Goal: Information Seeking & Learning: Compare options

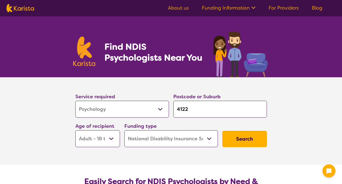
select select "Psychology"
select select "AD"
select select "NDIS"
select select "Psychology"
select select "AD"
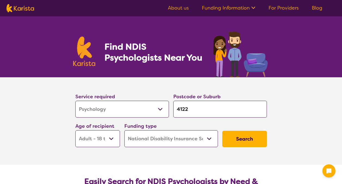
select select "NDIS"
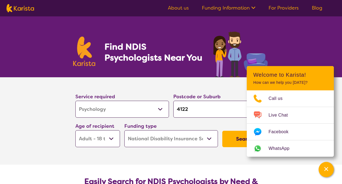
click at [153, 109] on select "Allied Health Assistant Assessment ([MEDICAL_DATA] or [MEDICAL_DATA]) Behaviour…" at bounding box center [122, 108] width 94 height 17
click at [75, 100] on select "Allied Health Assistant Assessment ([MEDICAL_DATA] or [MEDICAL_DATA]) Behaviour…" at bounding box center [122, 108] width 94 height 17
click at [109, 142] on select "Early Childhood - 0 to 9 Child - 10 to 11 Adolescent - 12 to 17 Adult - 18 to 6…" at bounding box center [97, 138] width 45 height 17
click at [163, 157] on section "Service required Allied Health Assistant Assessment ([MEDICAL_DATA] or [MEDICAL…" at bounding box center [171, 120] width 218 height 87
click at [203, 107] on input "4122" at bounding box center [220, 108] width 94 height 17
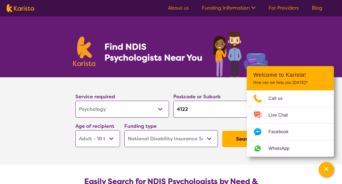
click at [199, 109] on input "4122" at bounding box center [220, 108] width 94 height 17
type input "b"
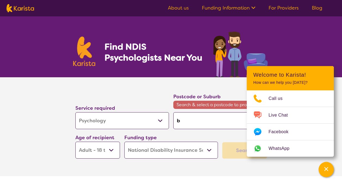
type input "ba"
type input "[MEDICAL_DATA]"
type input "balm"
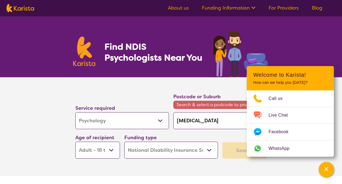
type input "balm"
type input "balmo"
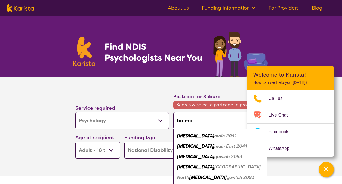
type input "balmor"
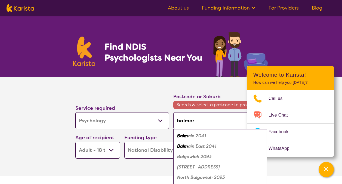
type input "balmora"
type input "balmoral"
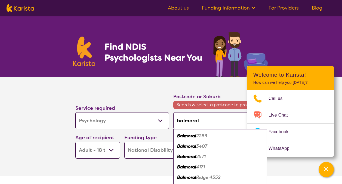
click at [197, 133] on em "2283" at bounding box center [201, 136] width 11 height 6
type input "2283"
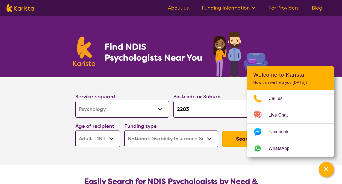
click at [195, 109] on input "2283" at bounding box center [220, 108] width 94 height 17
type input "b"
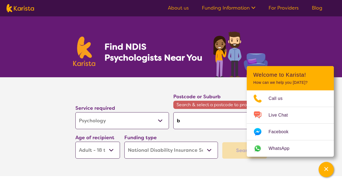
type input "ba"
type input "[MEDICAL_DATA]"
type input "balm"
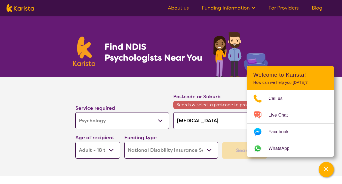
type input "balm"
type input "balmo"
type input "balmor"
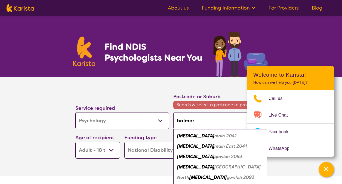
type input "balmora"
type input "balmoral"
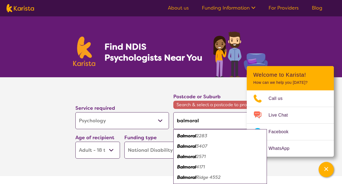
click at [196, 167] on em "Balmoral" at bounding box center [186, 167] width 19 height 6
type input "4171"
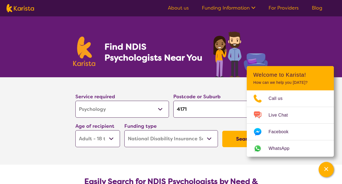
click at [230, 142] on button "Search" at bounding box center [244, 138] width 45 height 16
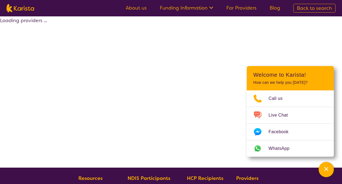
select select "by_score"
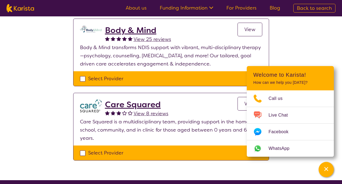
scroll to position [354, 0]
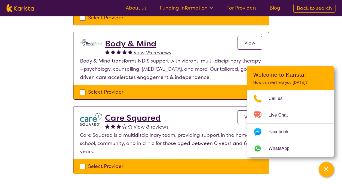
click at [121, 44] on h2 "Body & Mind" at bounding box center [138, 44] width 66 height 10
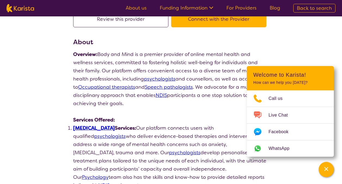
scroll to position [54, 0]
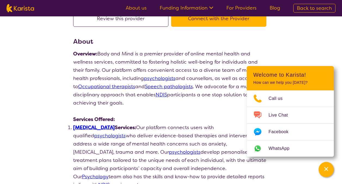
click at [155, 54] on p "Overview: Body and Mind is a premier provider of online mental health and welln…" at bounding box center [171, 78] width 196 height 57
click at [94, 62] on p "Overview: Body and Mind is a premier provider of online mental health and welln…" at bounding box center [171, 78] width 196 height 57
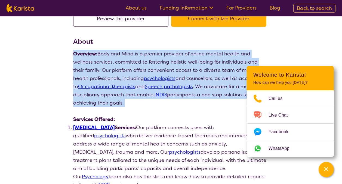
click at [94, 62] on p "Overview: Body and Mind is a premier provider of online mental health and welln…" at bounding box center [171, 78] width 196 height 57
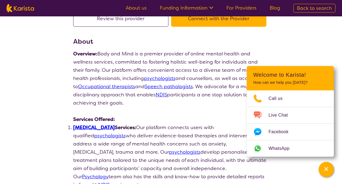
click at [145, 114] on p at bounding box center [171, 111] width 196 height 8
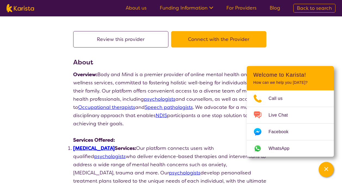
scroll to position [0, 0]
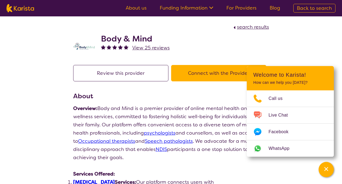
click at [189, 74] on button "Connect with the Provider" at bounding box center [218, 73] width 95 height 16
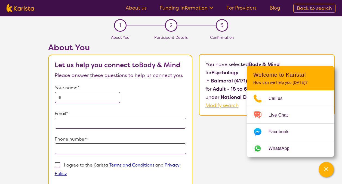
click at [262, 64] on b "Body & Mind" at bounding box center [264, 64] width 31 height 7
click at [236, 70] on b "Psychology" at bounding box center [225, 72] width 27 height 7
drag, startPoint x: 251, startPoint y: 63, endPoint x: 285, endPoint y: 62, distance: 34.0
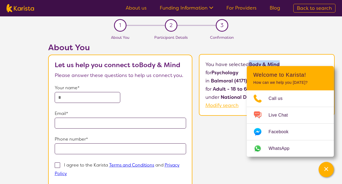
click at [285, 62] on p "You have selected Body & Mind for Psychology in [GEOGRAPHIC_DATA] (4171) for Ad…" at bounding box center [267, 84] width 123 height 49
copy b "Body & Mind"
click at [212, 149] on div "About You Let us help you connect to Body & Mind Please answer these questions …" at bounding box center [191, 133] width 301 height 183
click at [324, 167] on icon "Channel Menu" at bounding box center [326, 168] width 5 height 5
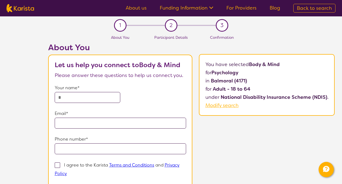
click at [238, 143] on div "About You Let us help you connect to Body & Mind Please answer these questions …" at bounding box center [191, 133] width 301 height 183
drag, startPoint x: 252, startPoint y: 64, endPoint x: 249, endPoint y: 72, distance: 8.4
click at [249, 72] on p "You have selected Body & Mind for Psychology in [GEOGRAPHIC_DATA] (4171) for Ad…" at bounding box center [267, 84] width 123 height 49
copy p "ody & Mind for Psychology"
click at [243, 136] on div "About You Let us help you connect to Body & Mind Please answer these questions …" at bounding box center [191, 133] width 301 height 183
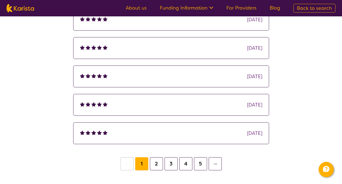
scroll to position [844, 0]
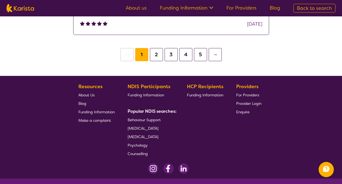
scroll to position [115, 0]
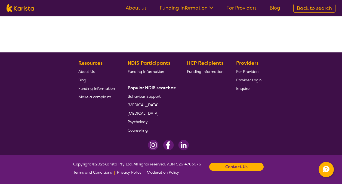
select select "by_score"
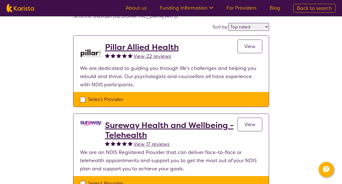
scroll to position [0, 0]
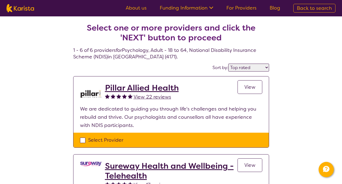
click at [246, 90] on span "View" at bounding box center [250, 87] width 11 height 7
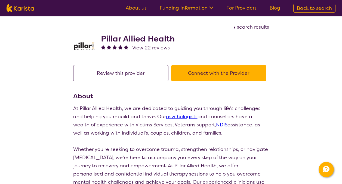
select select "by_score"
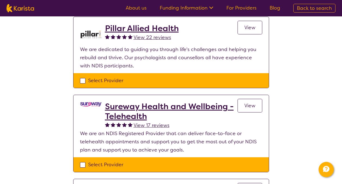
scroll to position [82, 0]
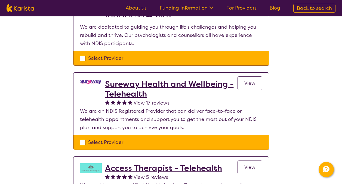
click at [134, 91] on h2 "Sureway Health and Wellbeing - Telehealth" at bounding box center [171, 89] width 133 height 20
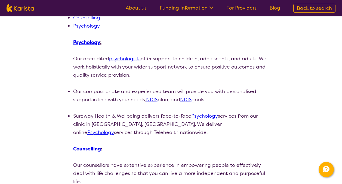
scroll to position [109, 0]
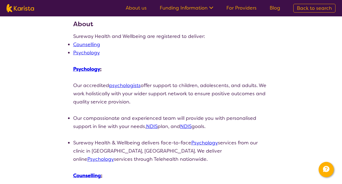
select select "by_score"
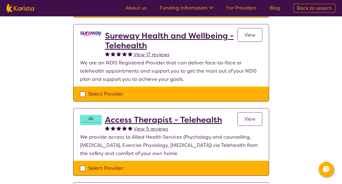
scroll to position [136, 0]
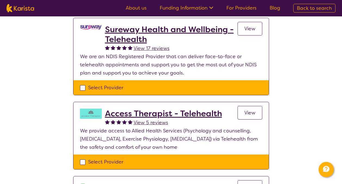
click at [168, 112] on h2 "Access Therapist - Telehealth" at bounding box center [163, 113] width 117 height 10
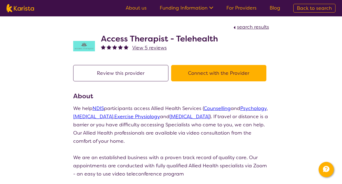
click at [109, 38] on h2 "Access Therapist - Telehealth" at bounding box center [159, 39] width 117 height 10
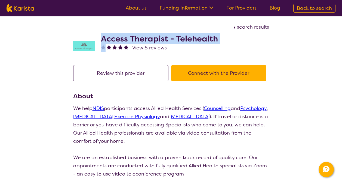
click at [109, 38] on h2 "Access Therapist - Telehealth" at bounding box center [159, 39] width 117 height 10
copy h2 "Access Therapist - Telehealth"
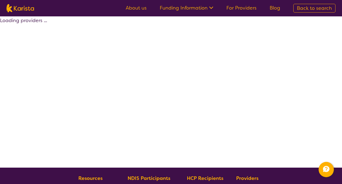
scroll to position [115, 0]
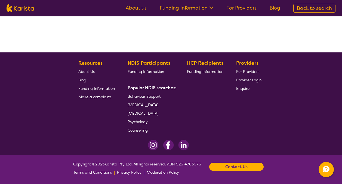
select select "by_score"
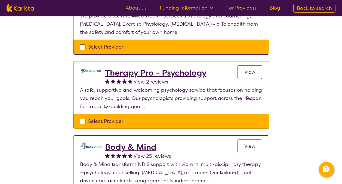
scroll to position [251, 0]
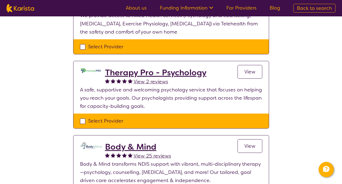
click at [250, 74] on span "View" at bounding box center [250, 71] width 11 height 7
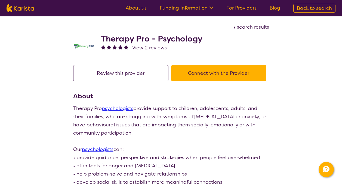
scroll to position [251, 0]
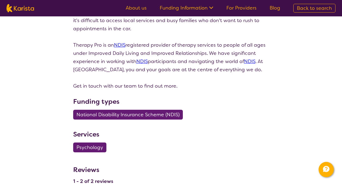
select select "by_score"
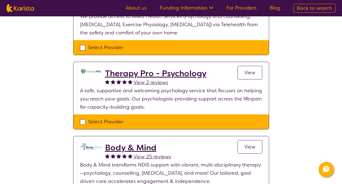
scroll to position [224, 0]
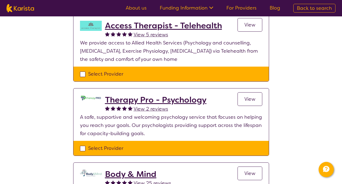
click at [148, 100] on h2 "Therapy Pro - Psychology" at bounding box center [156, 100] width 102 height 10
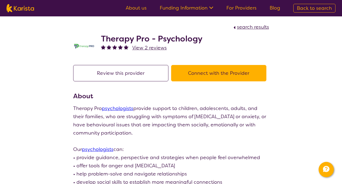
click at [112, 41] on h2 "Therapy Pro - Psychology" at bounding box center [152, 39] width 102 height 10
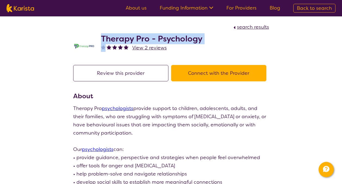
click at [112, 41] on h2 "Therapy Pro - Psychology" at bounding box center [152, 39] width 102 height 10
copy h2 "Therapy Pro - Psychology"
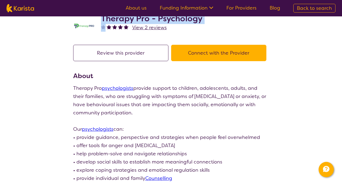
scroll to position [54, 0]
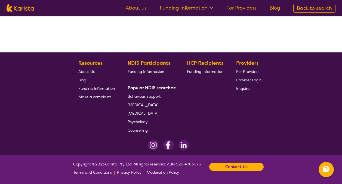
select select "by_score"
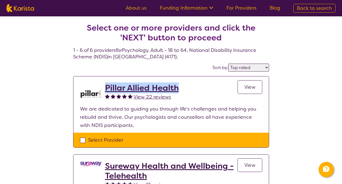
drag, startPoint x: 180, startPoint y: 88, endPoint x: 105, endPoint y: 87, distance: 75.4
click at [105, 87] on div "Pillar Allied Health View 22 reviews View" at bounding box center [183, 94] width 157 height 22
copy h2 "Pillar Allied Health"
click at [244, 88] on link "View" at bounding box center [250, 87] width 25 height 14
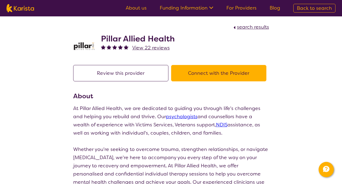
select select "by_score"
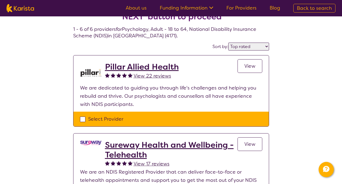
scroll to position [54, 0]
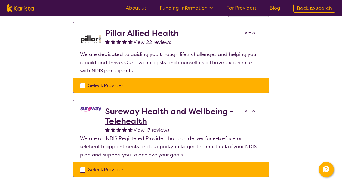
click at [247, 110] on span "View" at bounding box center [250, 110] width 11 height 7
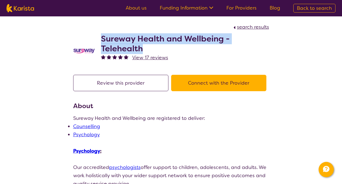
drag, startPoint x: 146, startPoint y: 48, endPoint x: 102, endPoint y: 38, distance: 45.7
click at [102, 38] on h2 "Sureway Health and Wellbeing - Telehealth" at bounding box center [185, 44] width 168 height 20
copy h2 "Sureway Health and Wellbeing - Telehealth"
click at [241, 24] on span "search results" at bounding box center [253, 27] width 32 height 7
select select "by_score"
